Goal: Task Accomplishment & Management: Manage account settings

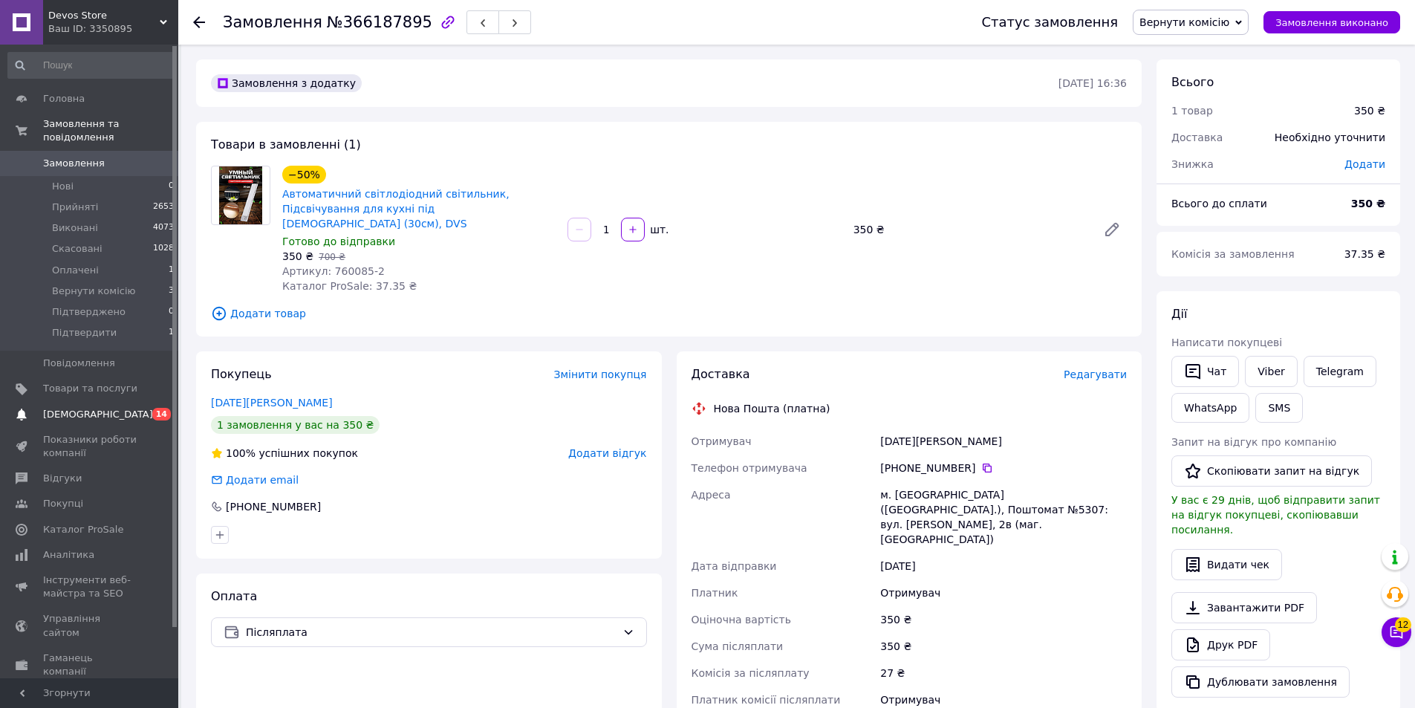
click at [96, 409] on link "[DEMOGRAPHIC_DATA] 0 14" at bounding box center [91, 414] width 183 height 25
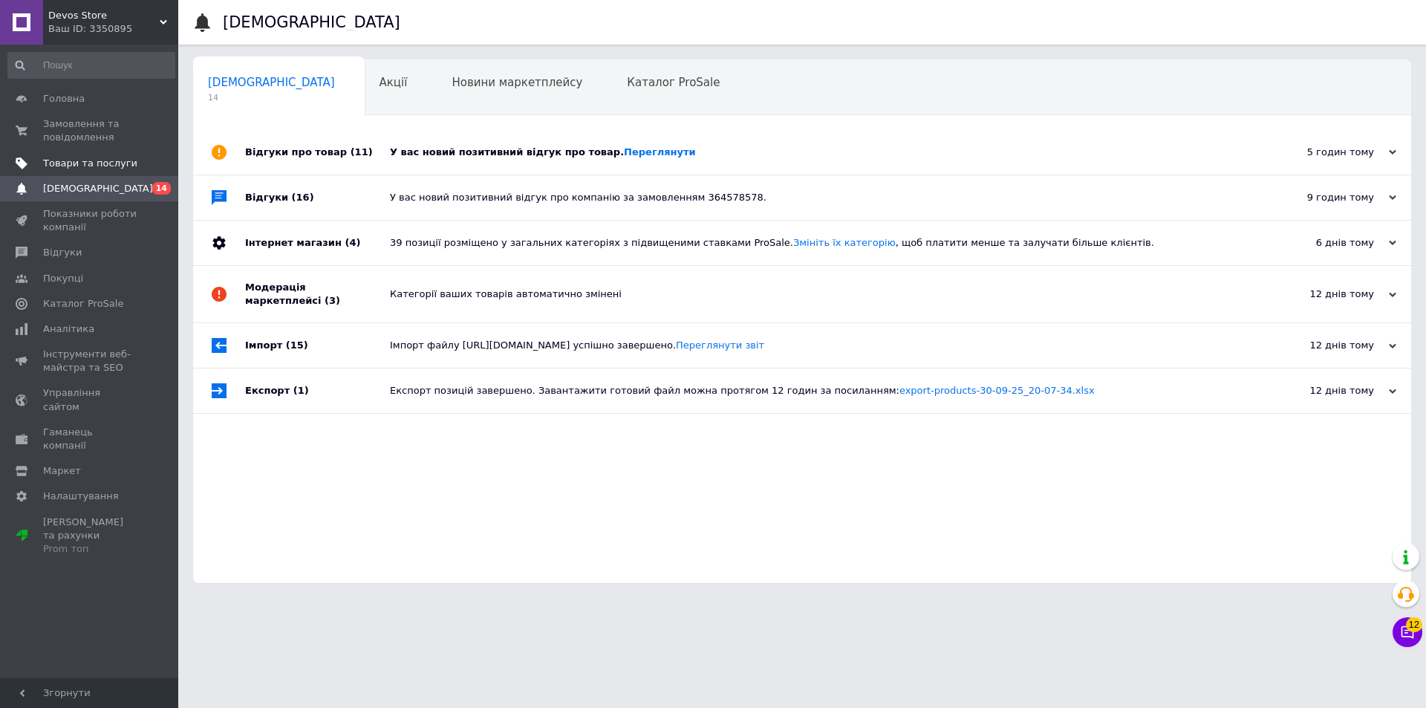
click at [97, 166] on span "Товари та послуги" at bounding box center [90, 163] width 94 height 13
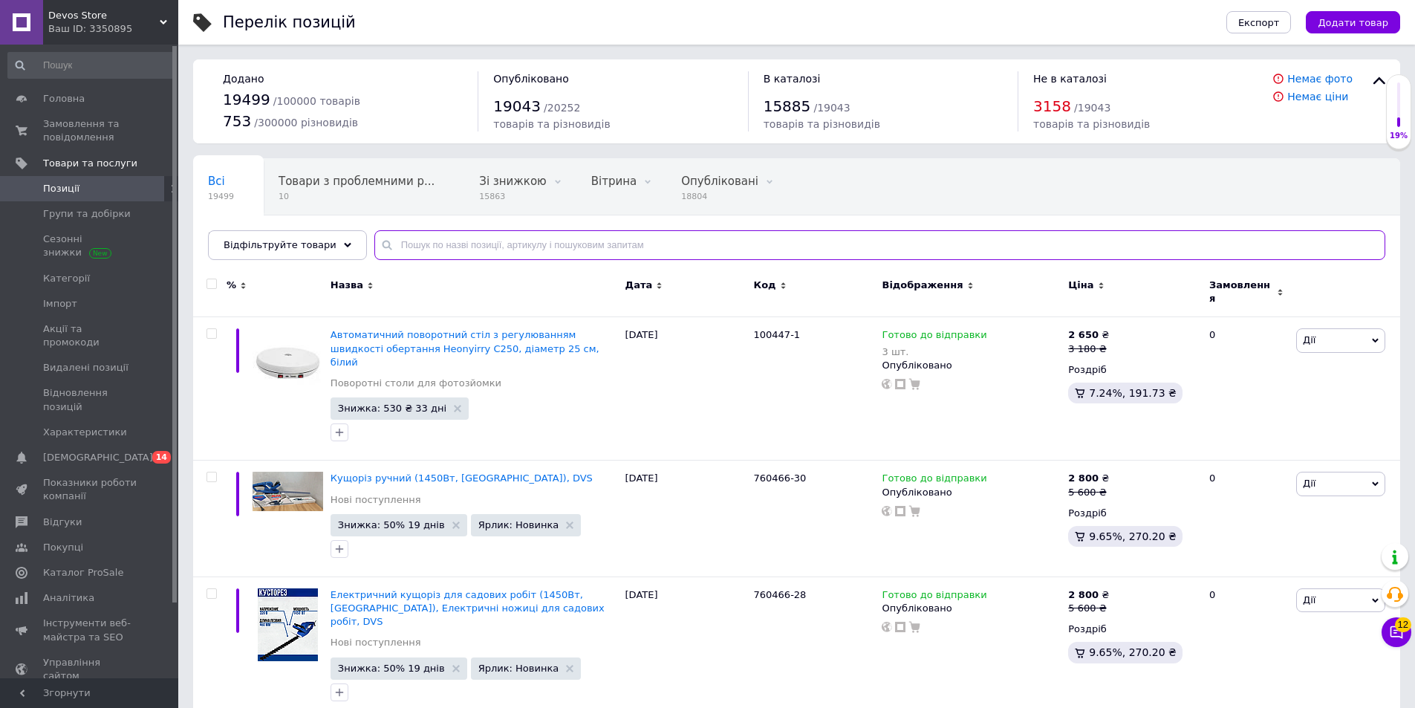
click at [514, 241] on input "text" at bounding box center [879, 245] width 1011 height 30
paste input "760334"
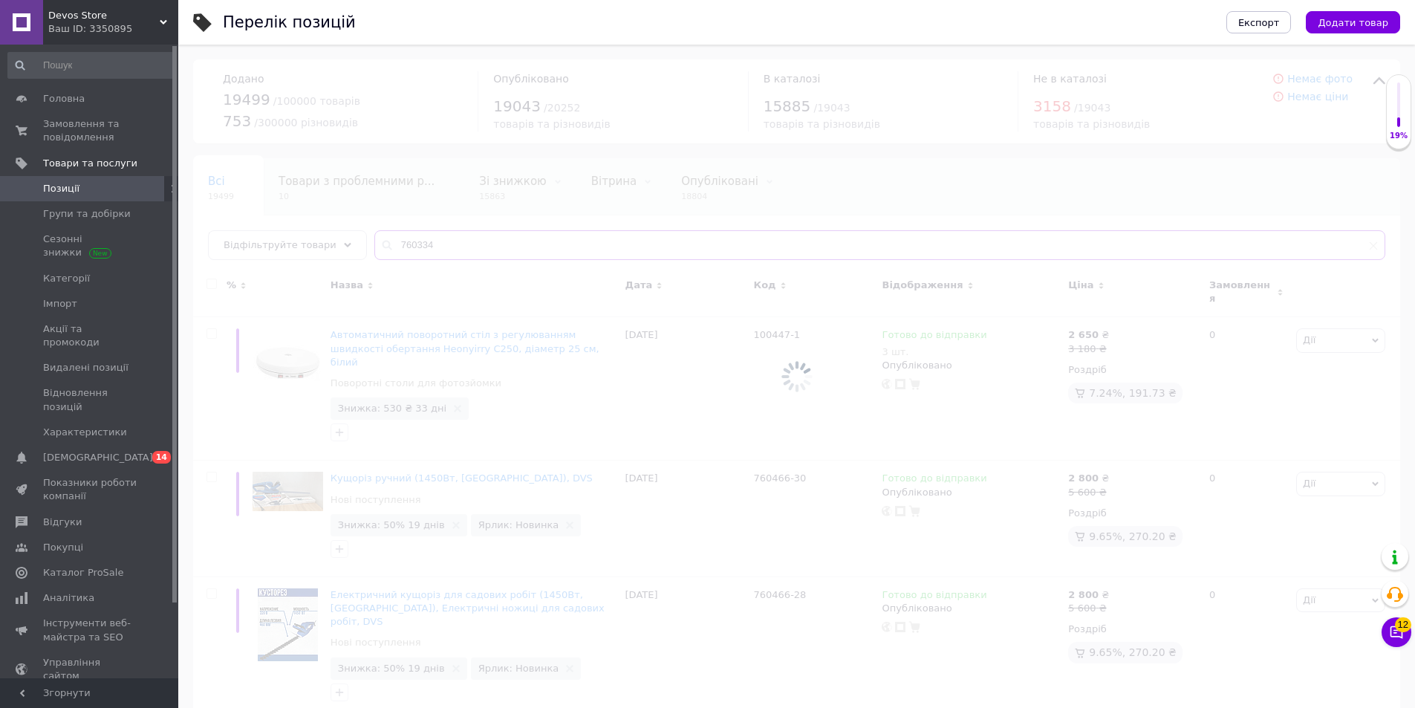
type input "760334"
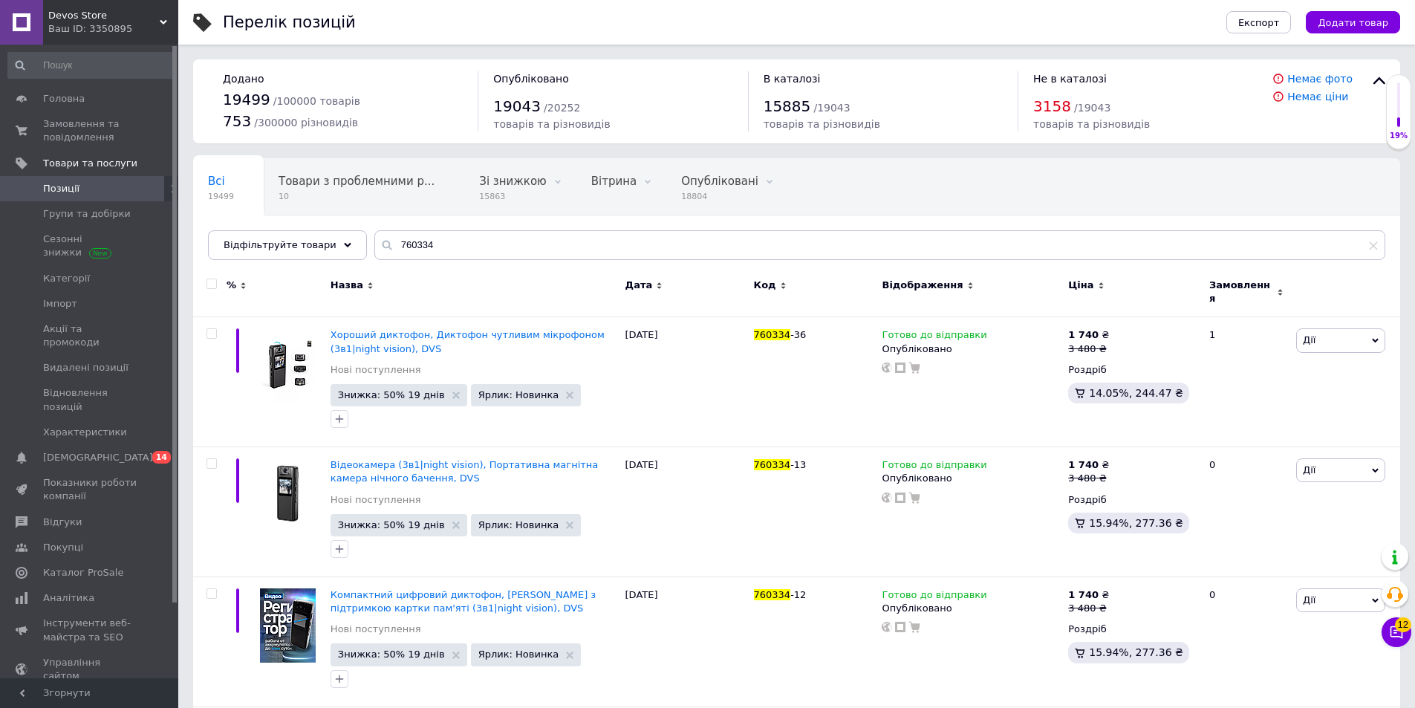
click at [207, 285] on input "checkbox" at bounding box center [212, 284] width 10 height 10
checkbox input "true"
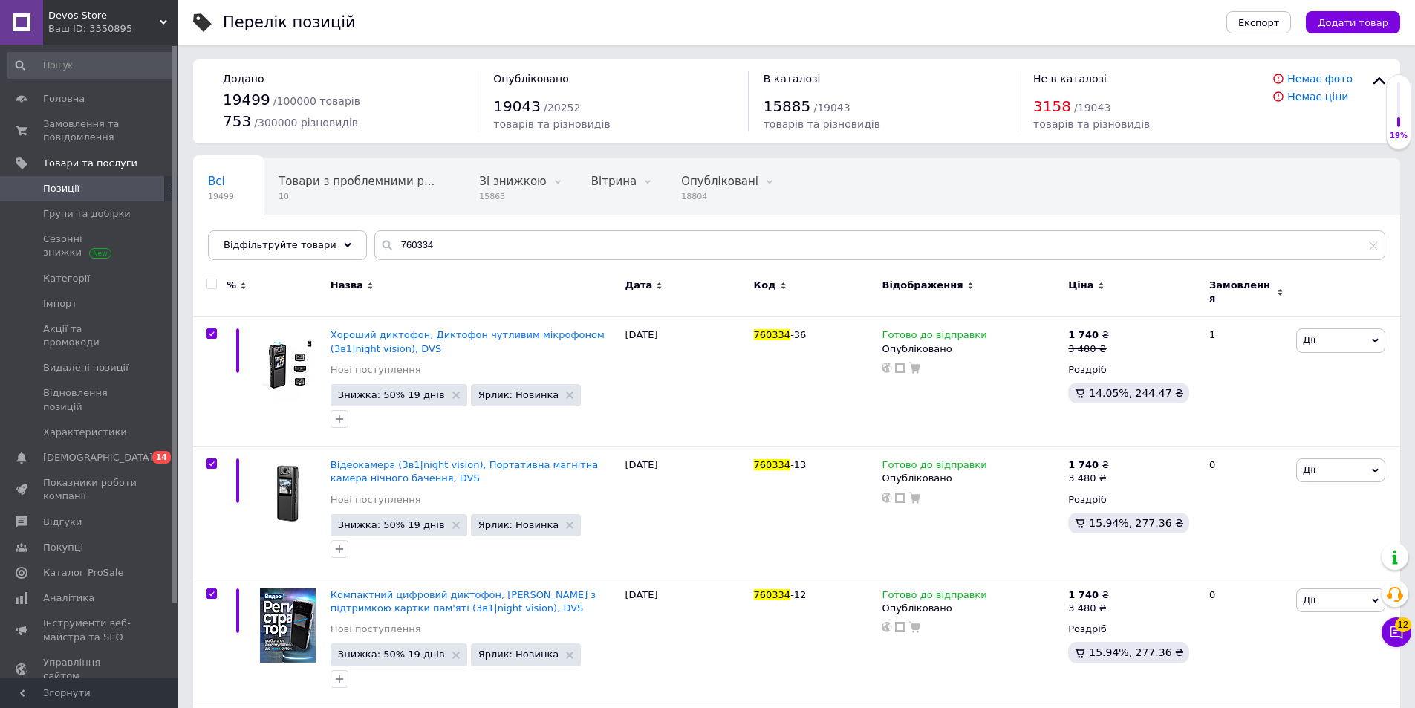
checkbox input "true"
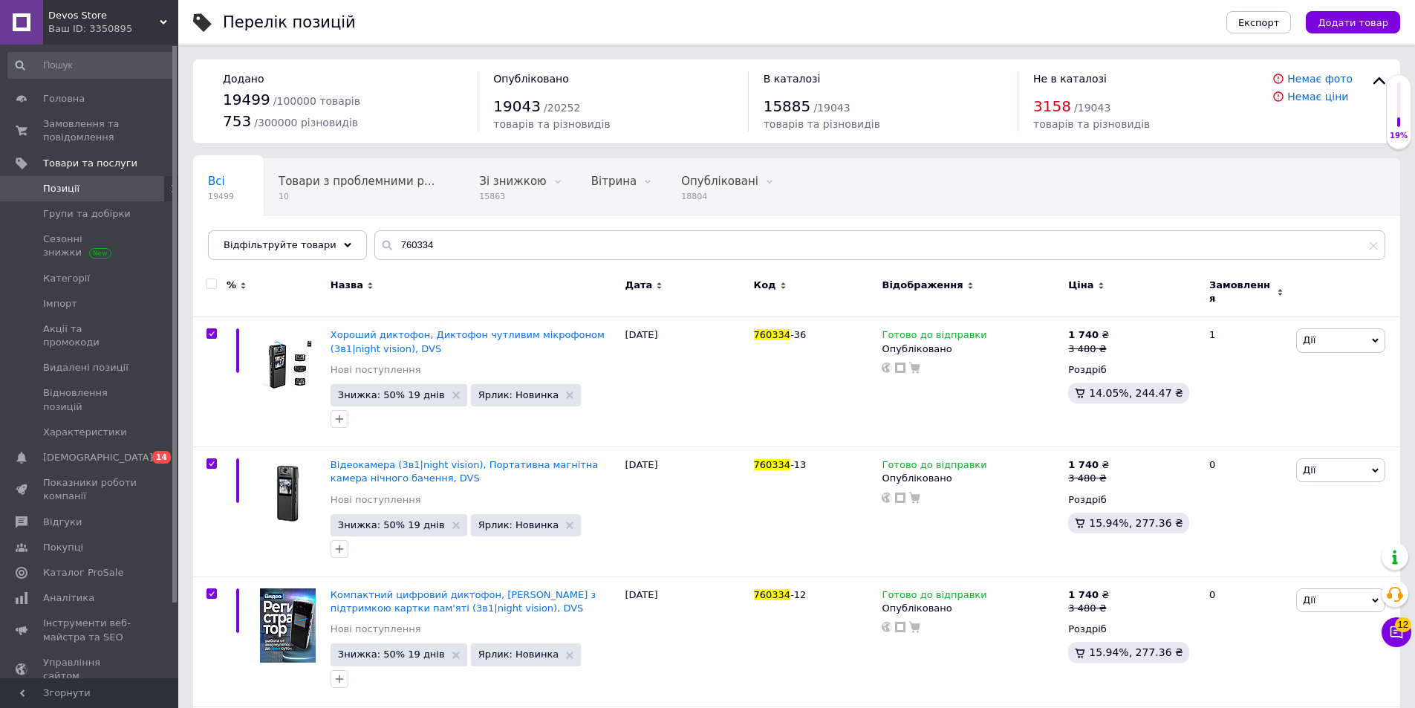
checkbox input "true"
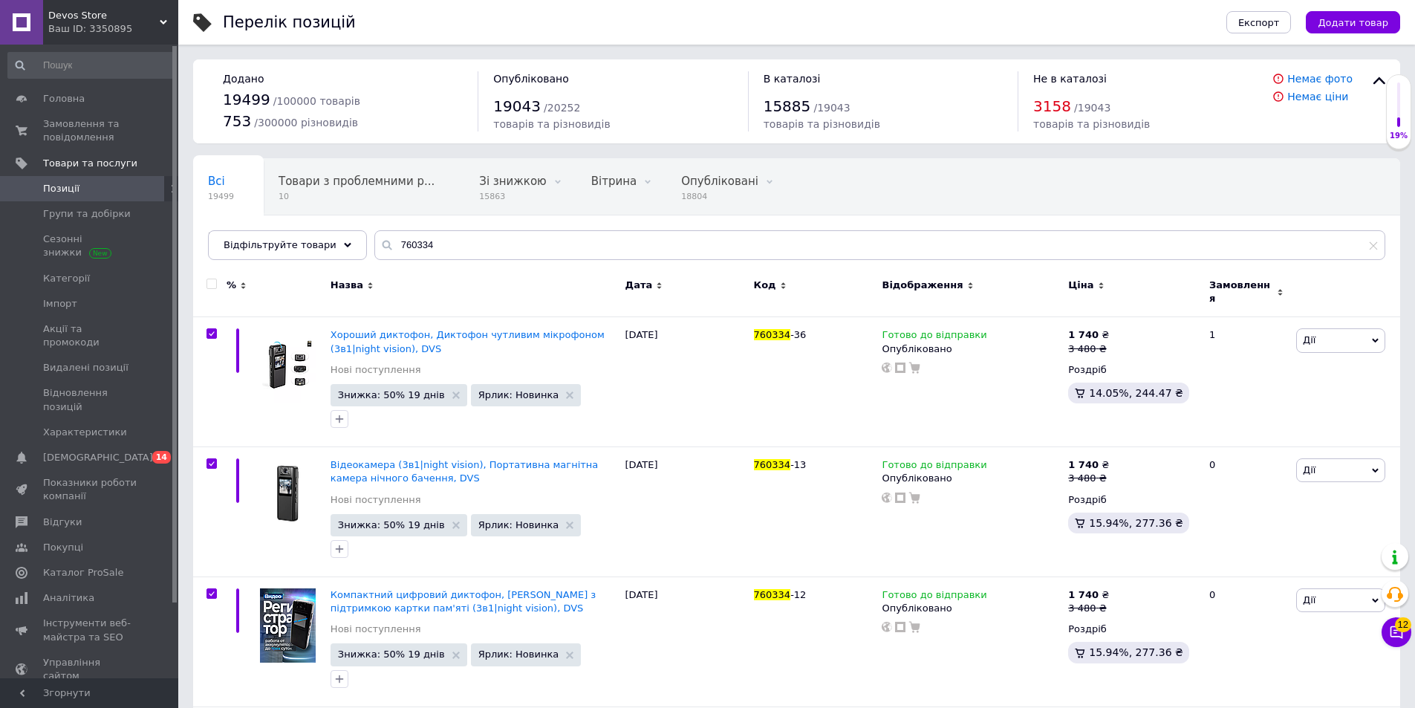
checkbox input "true"
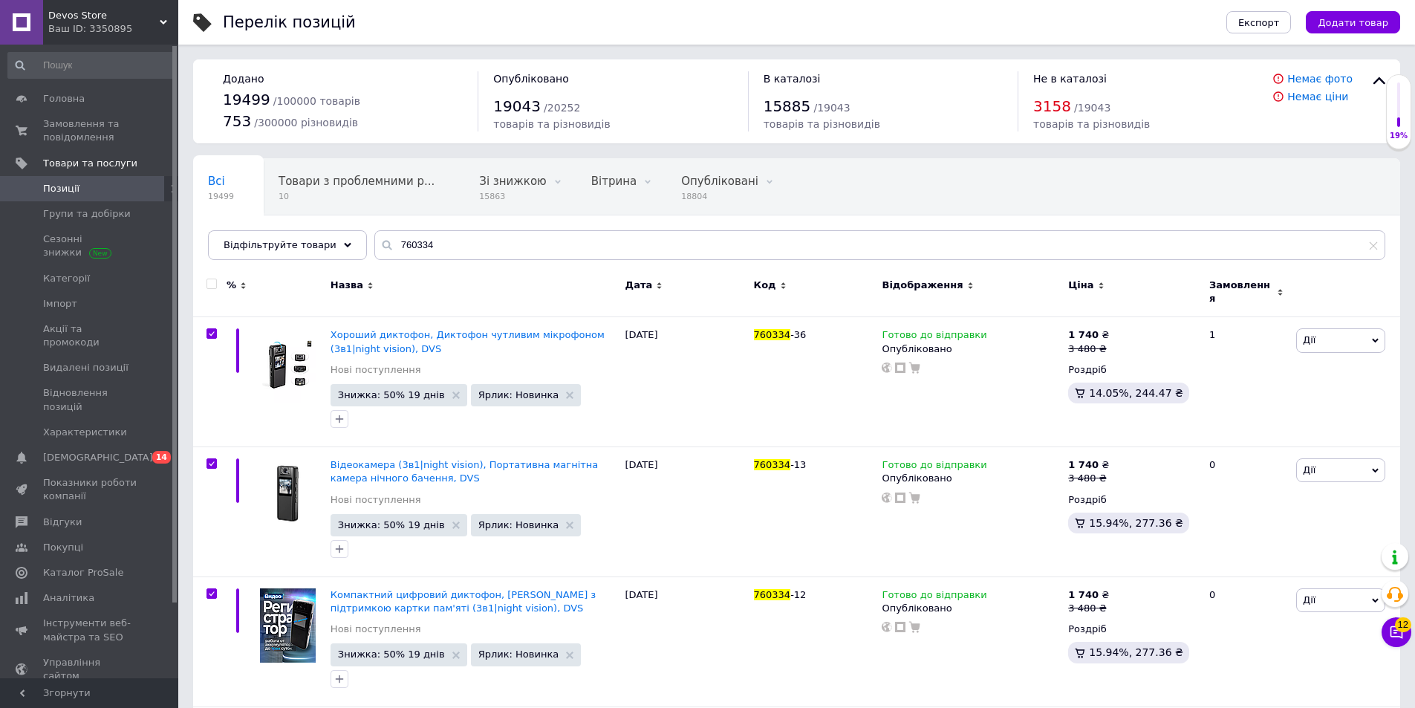
checkbox input "true"
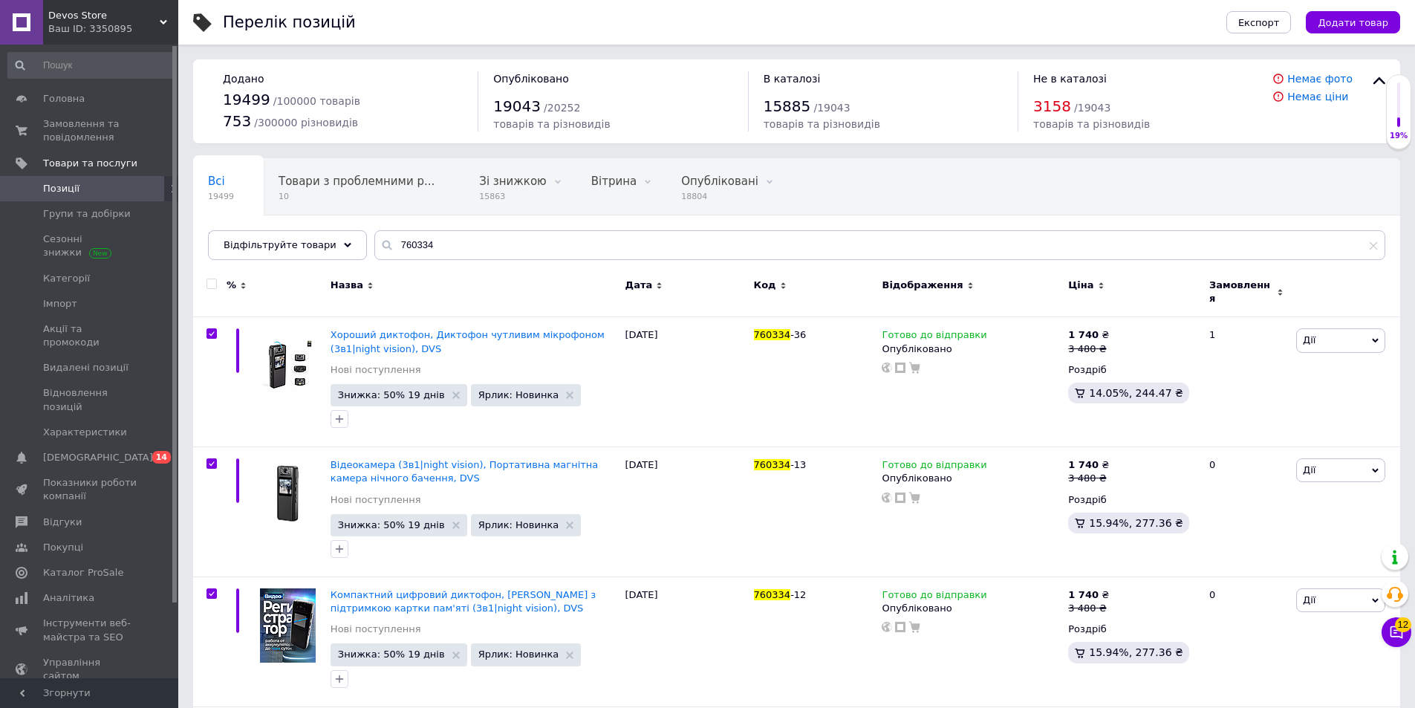
checkbox input "true"
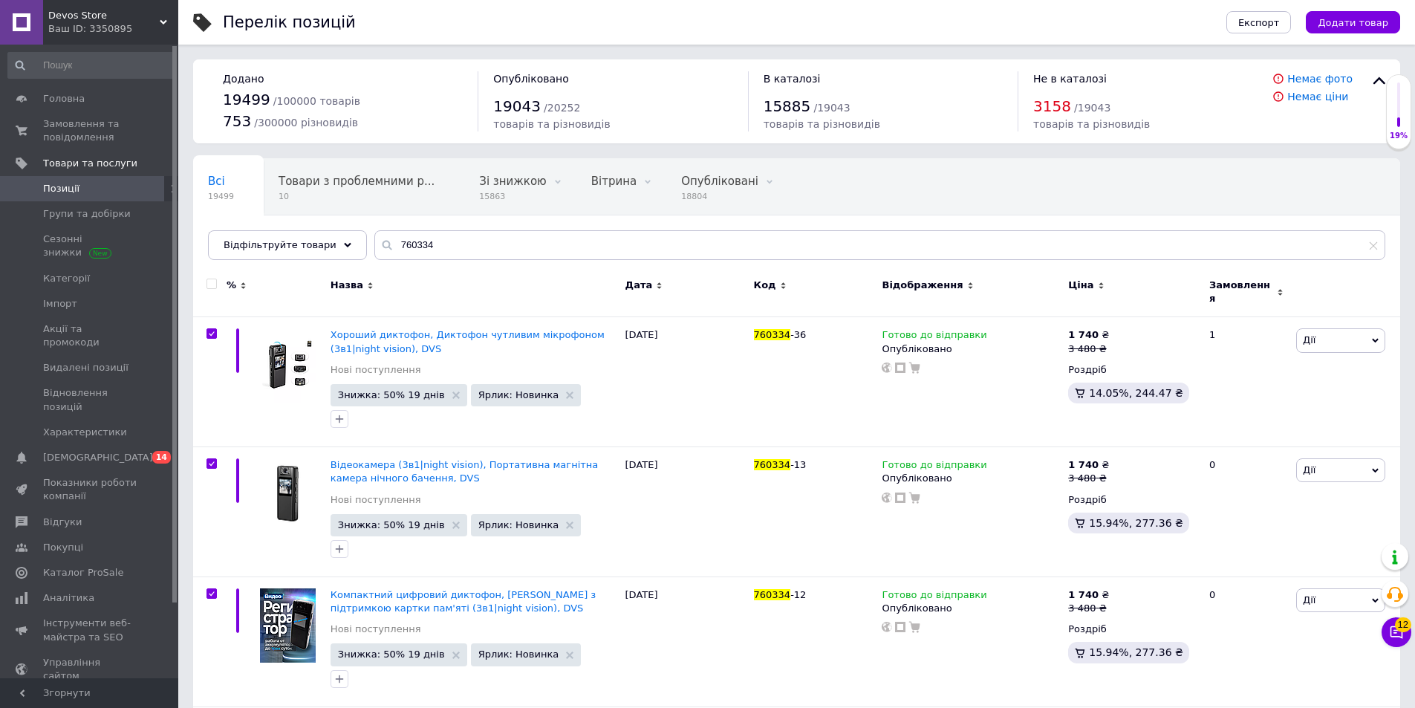
checkbox input "true"
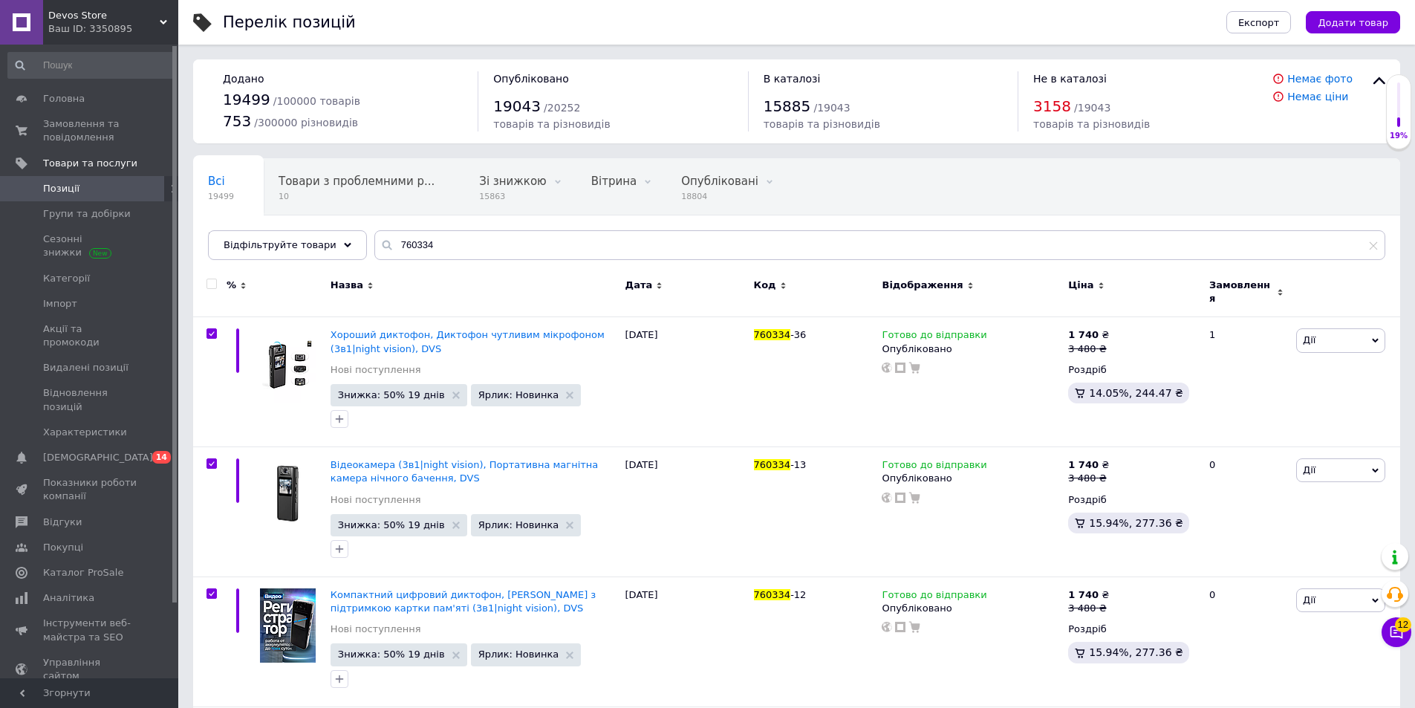
checkbox input "true"
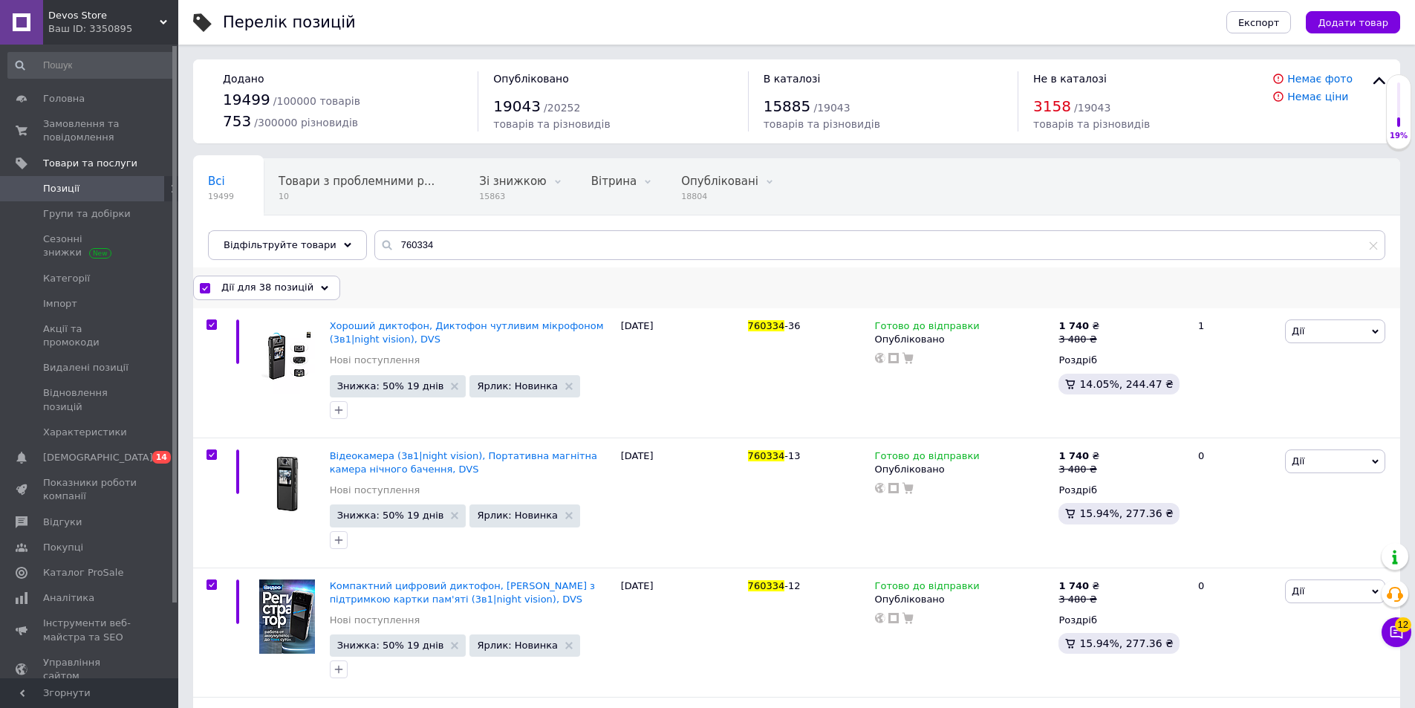
click at [261, 287] on span "Дії для 38 позицій" at bounding box center [267, 287] width 92 height 13
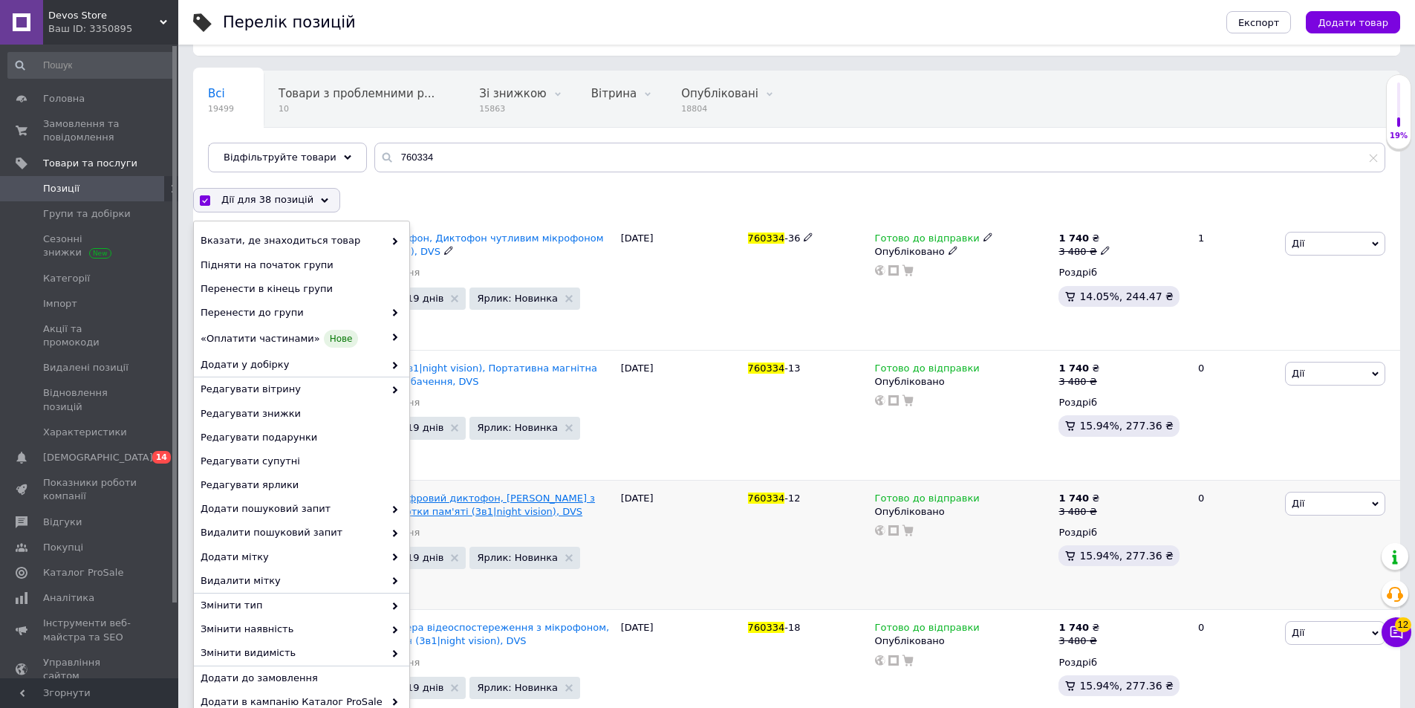
scroll to position [124, 0]
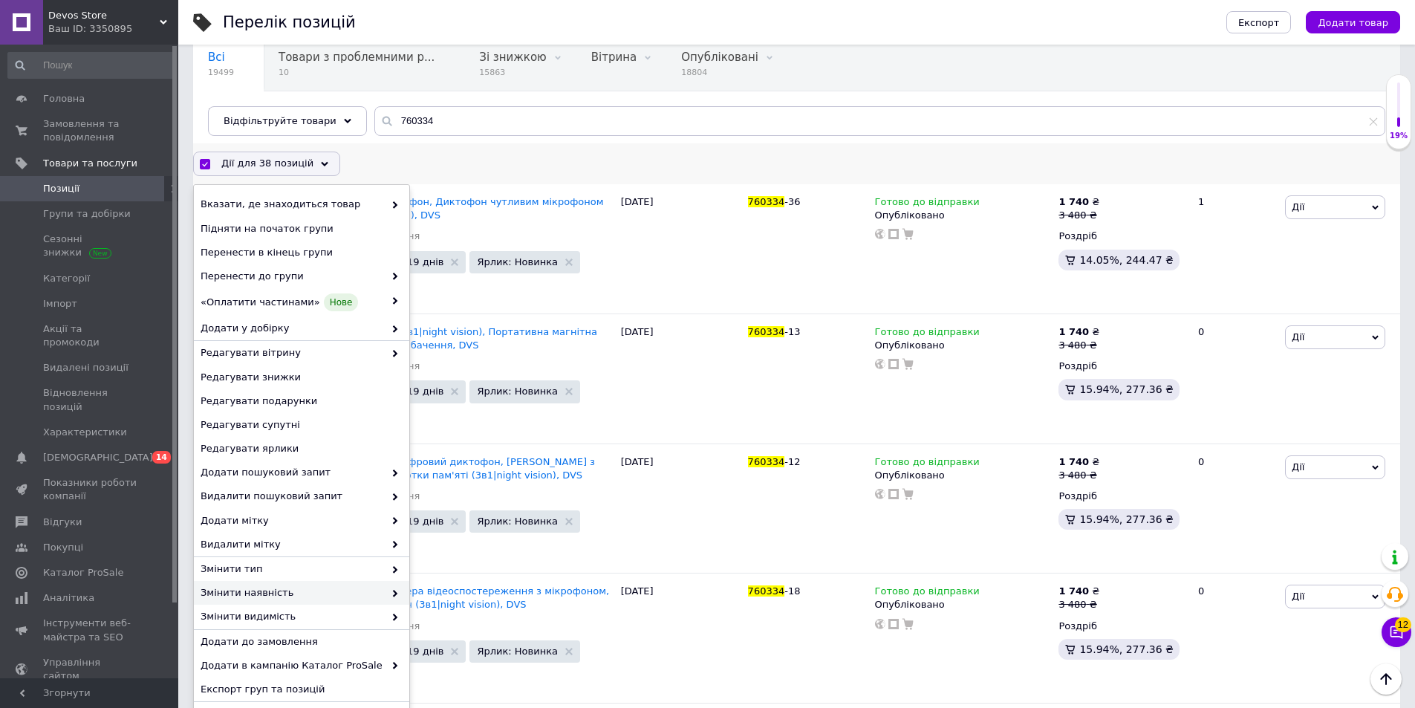
click at [252, 602] on div "Змінити наявність" at bounding box center [301, 593] width 215 height 24
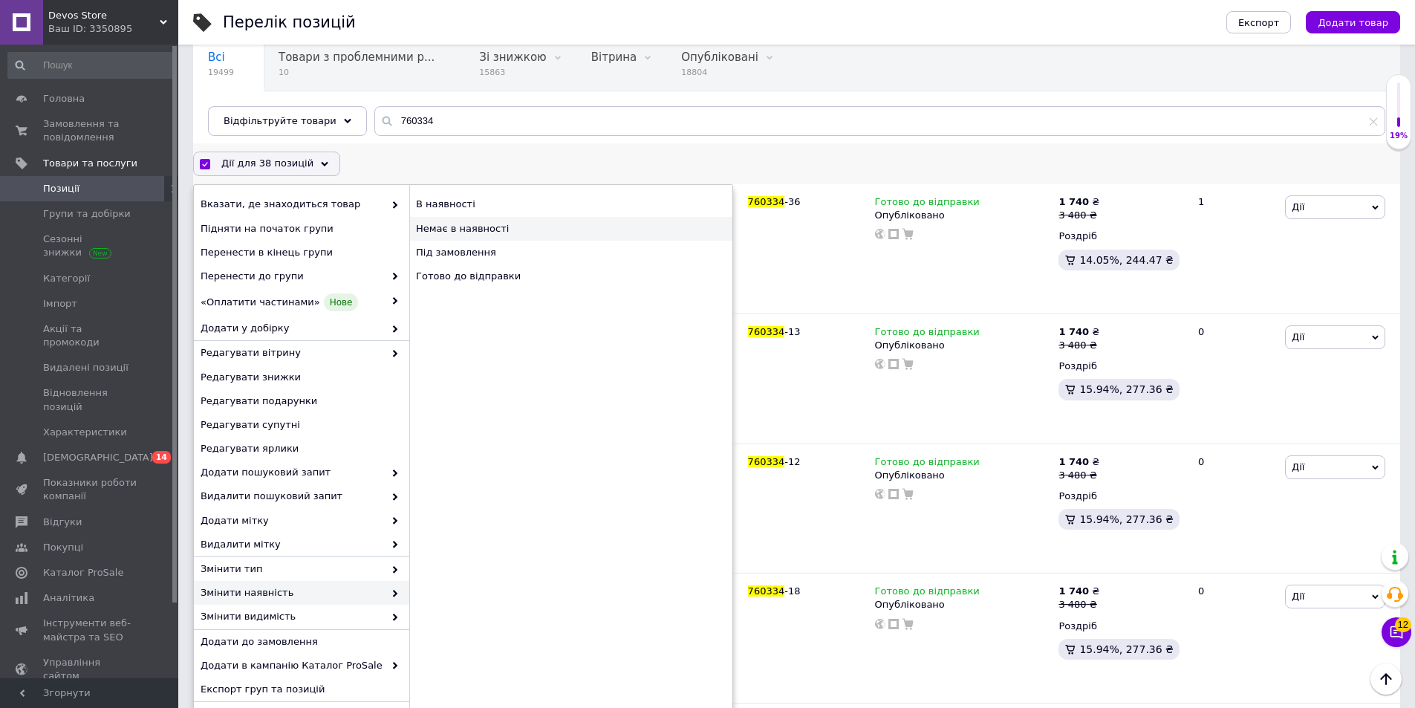
click at [448, 227] on div "Немає в наявності" at bounding box center [570, 229] width 323 height 24
checkbox input "false"
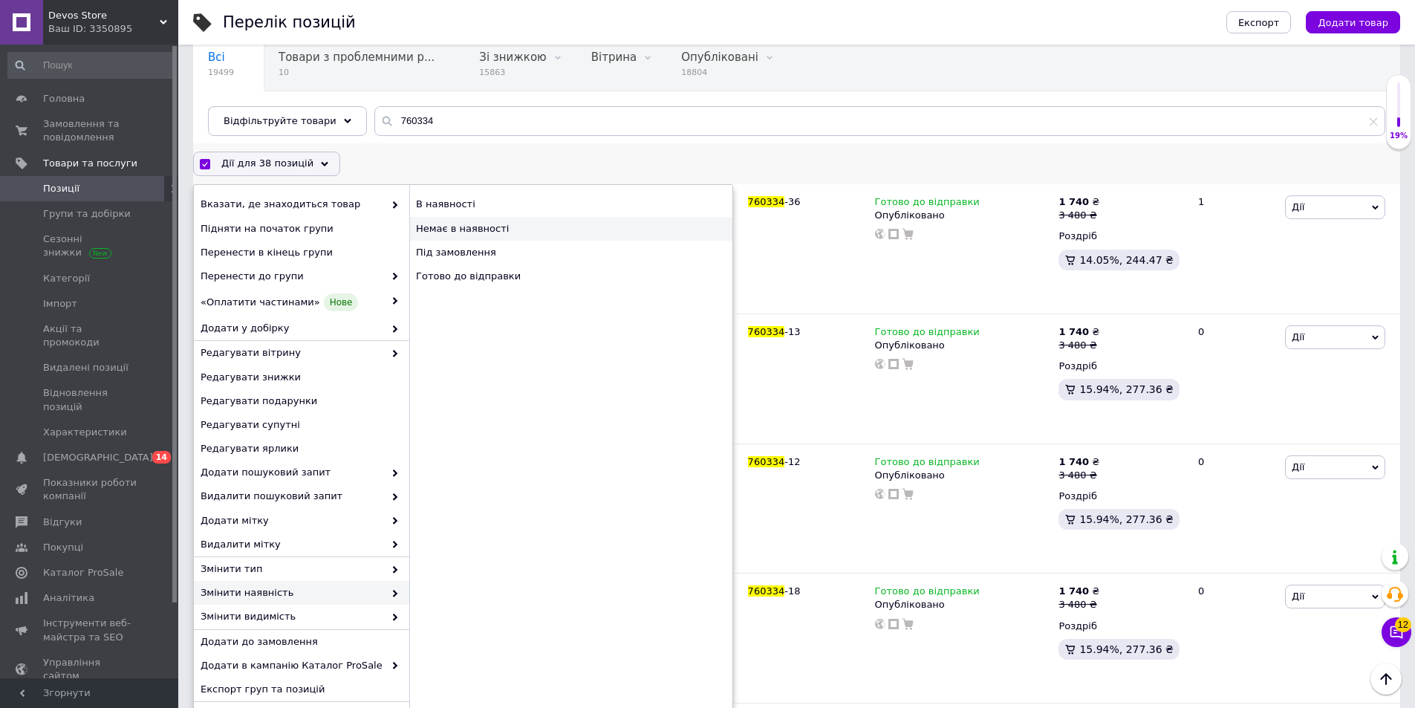
checkbox input "false"
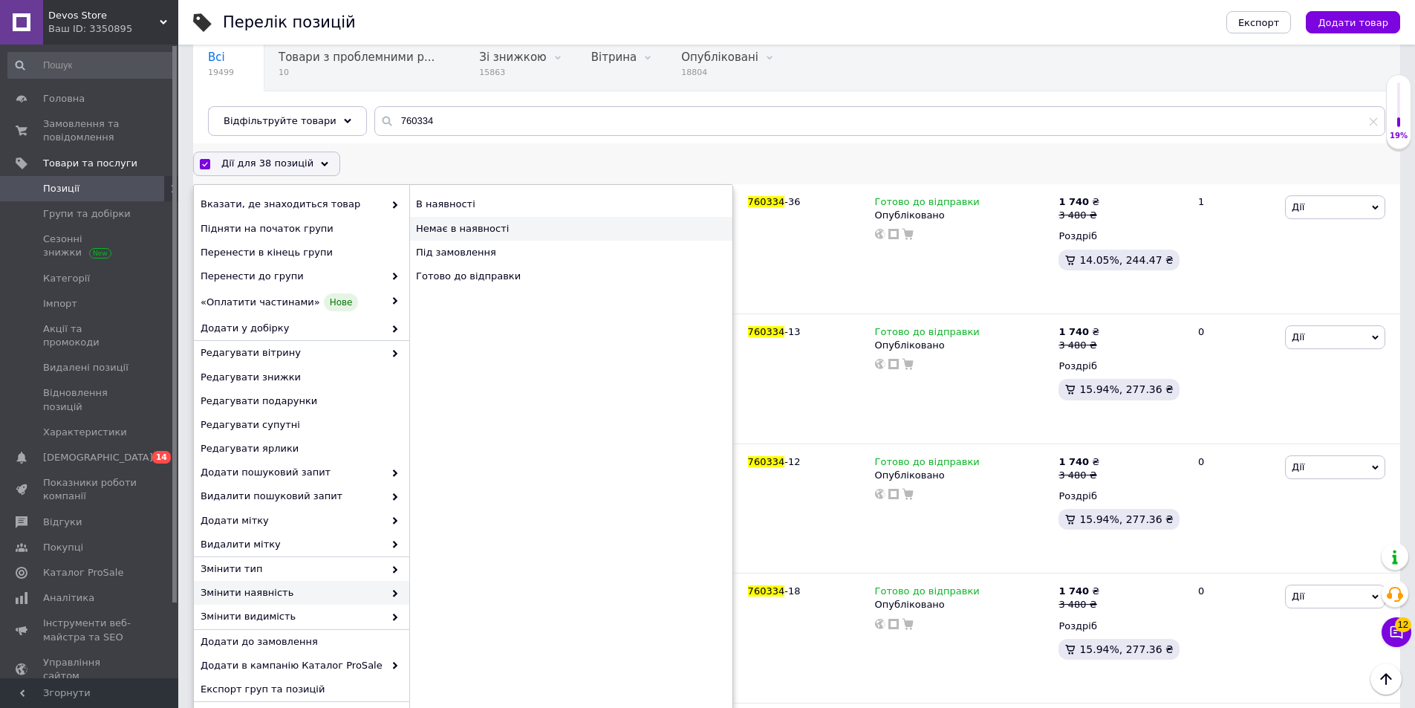
checkbox input "false"
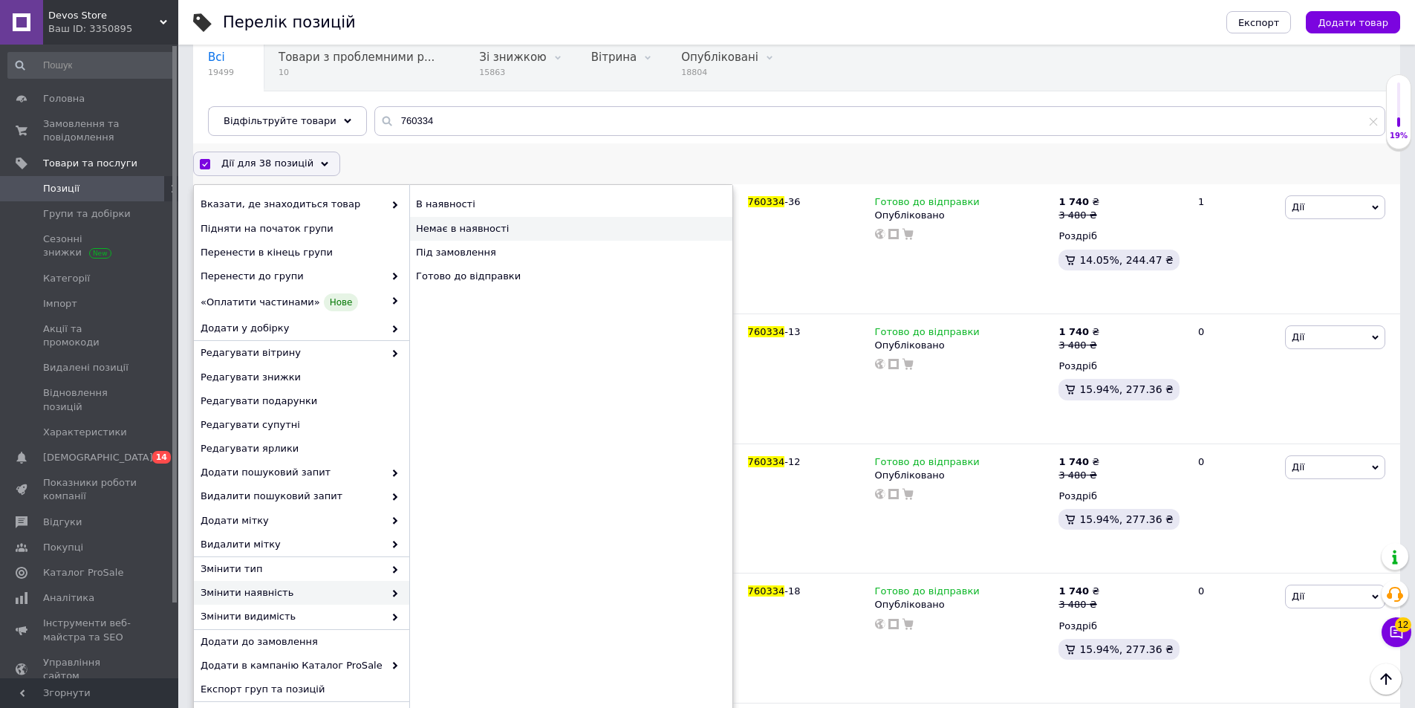
checkbox input "false"
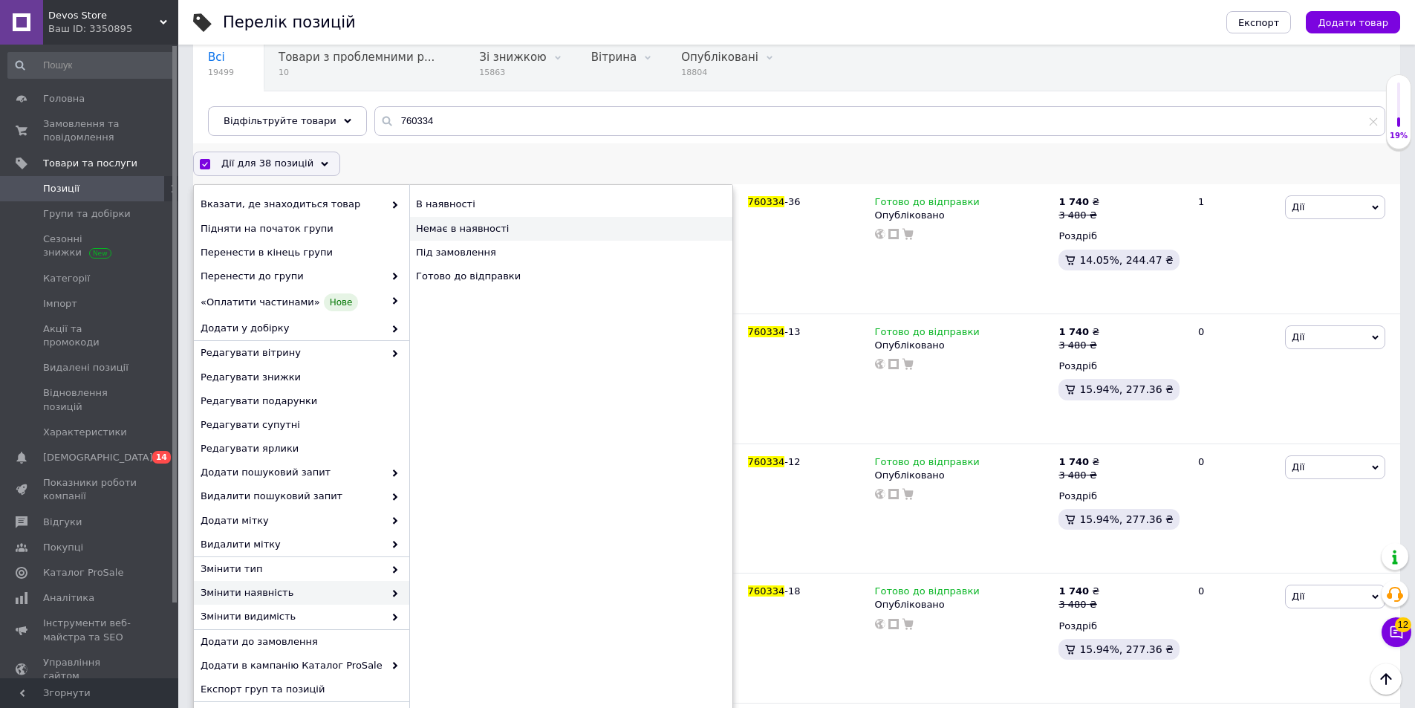
checkbox input "false"
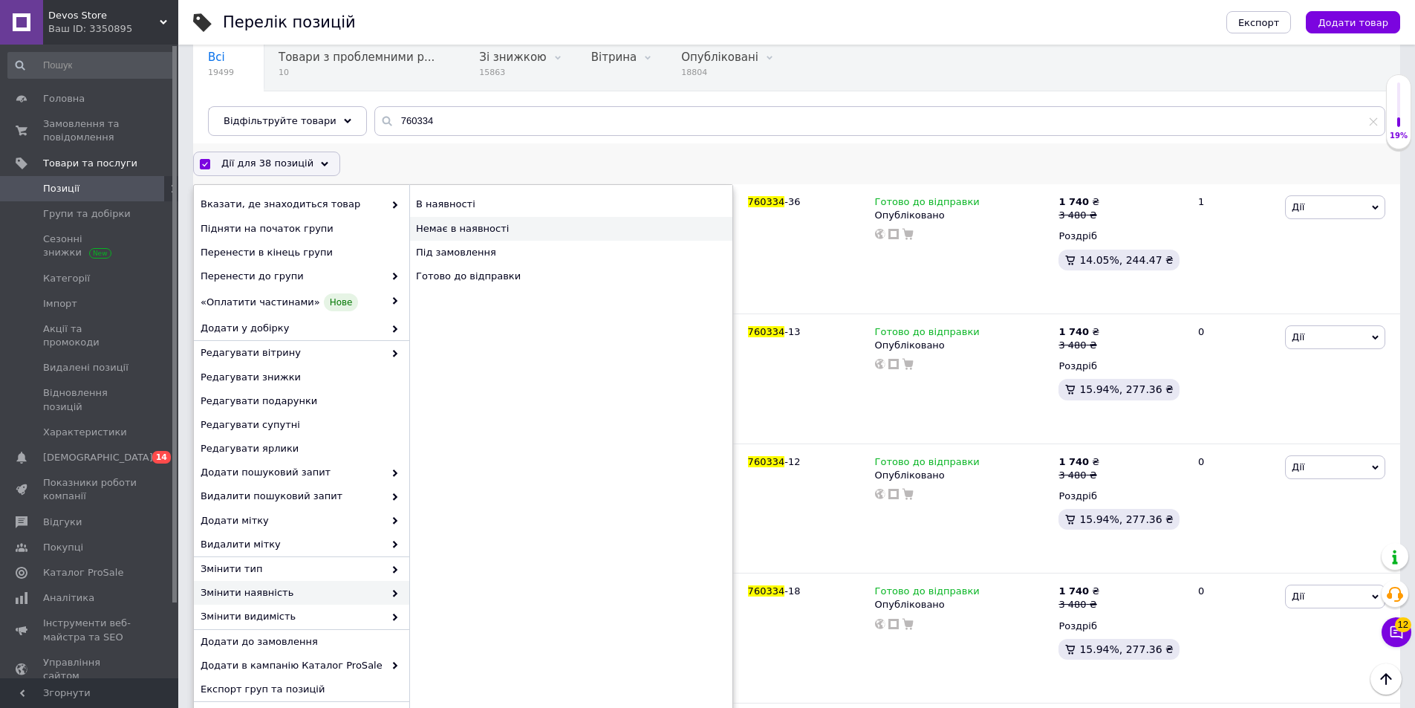
checkbox input "false"
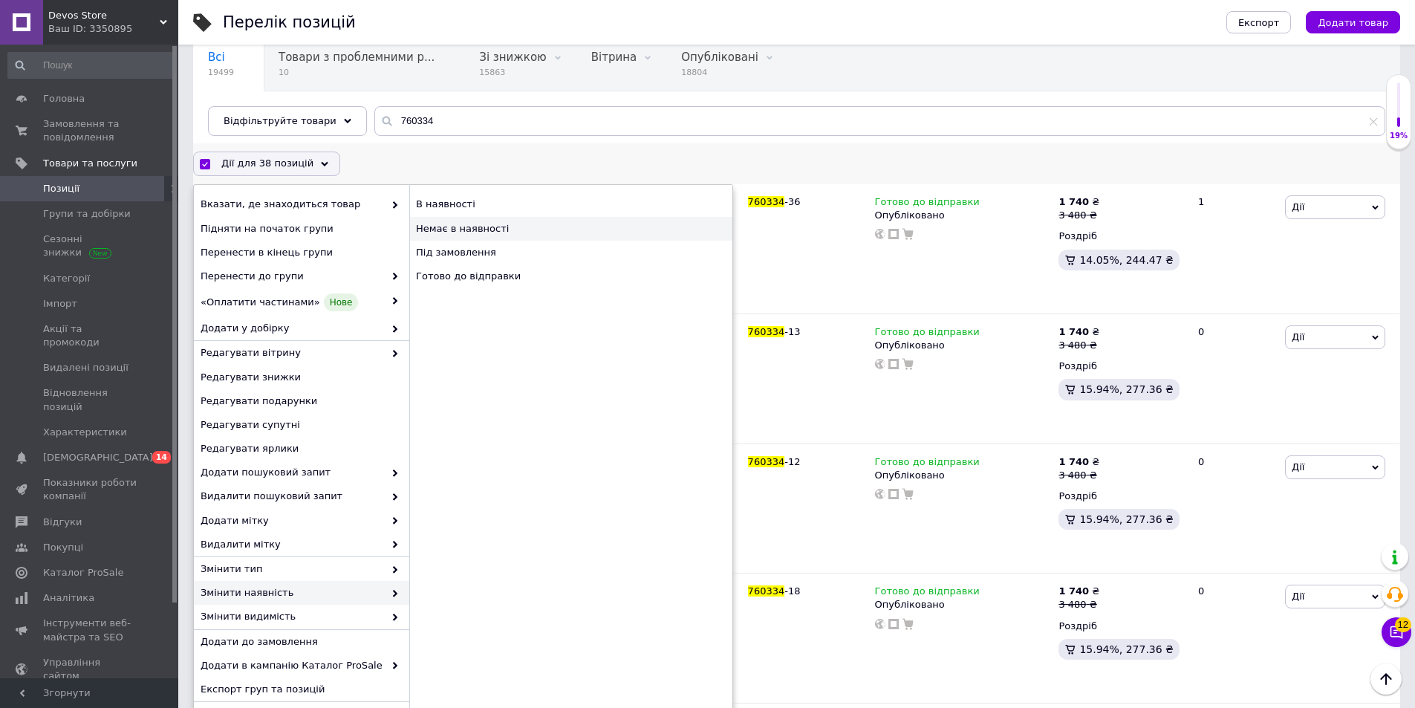
checkbox input "false"
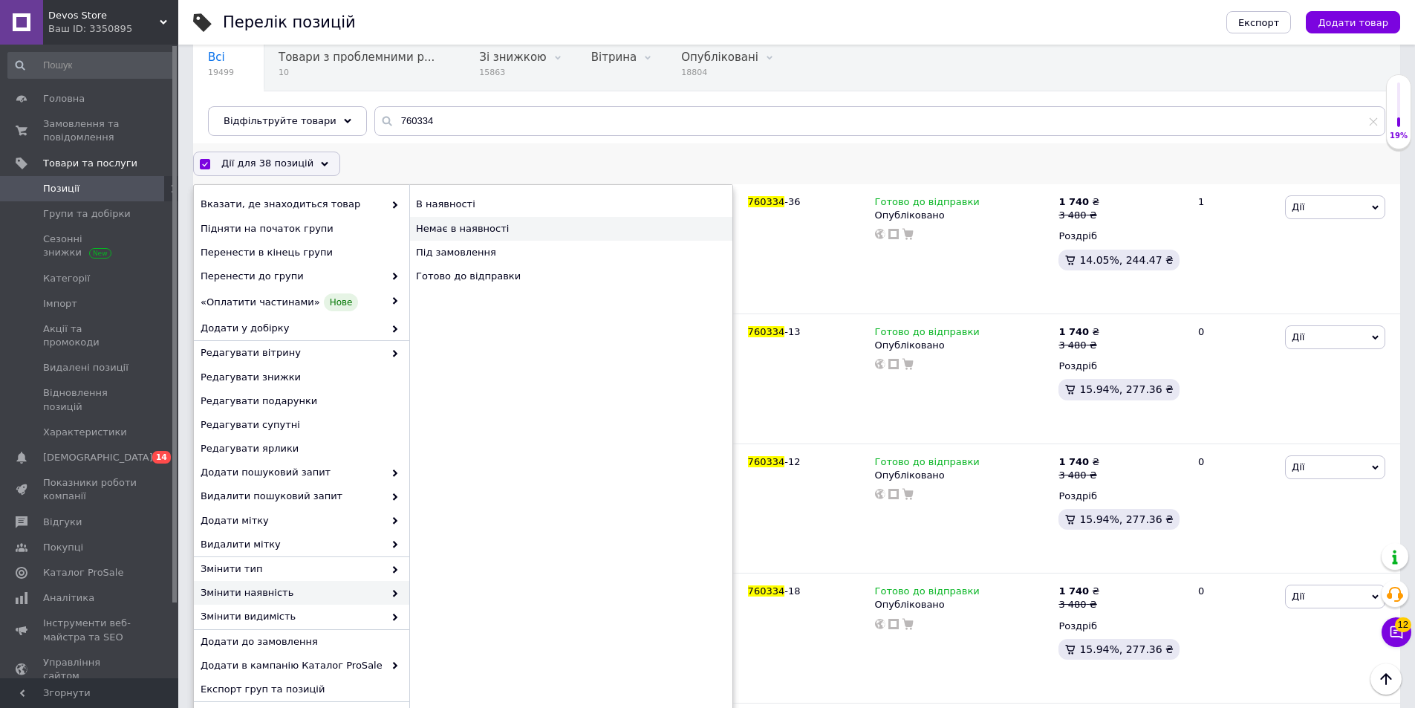
checkbox input "false"
